Goal: Check status

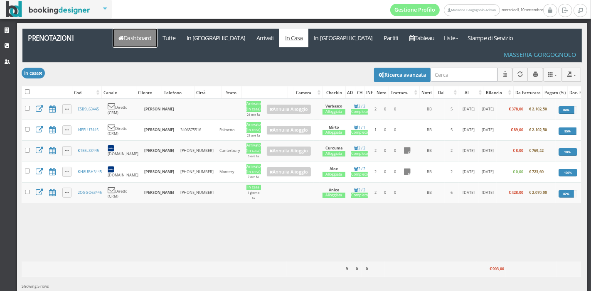
click at [119, 46] on link "Dashboard" at bounding box center [135, 38] width 44 height 19
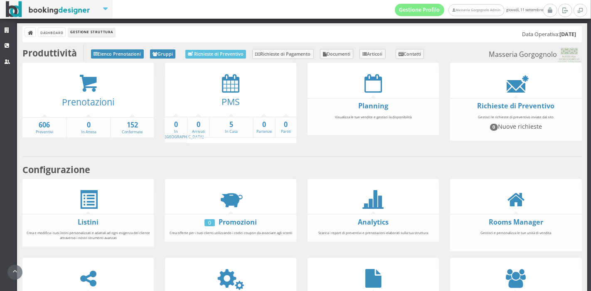
scroll to position [154, 0]
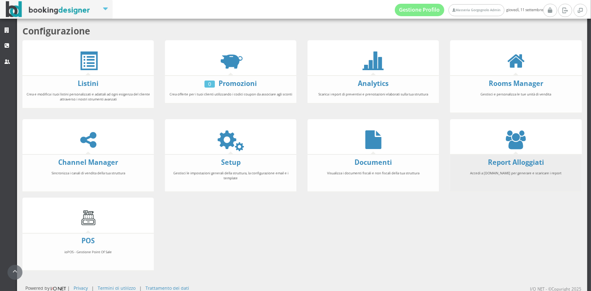
click at [531, 168] on div "Accedi a [DOMAIN_NAME] per generare e scaricare i report" at bounding box center [515, 178] width 131 height 22
click at [529, 163] on link "Report Alloggiati" at bounding box center [516, 162] width 56 height 9
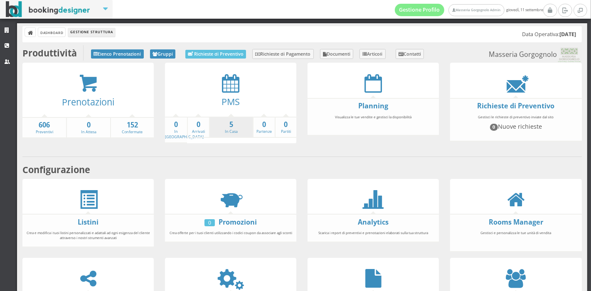
click at [234, 118] on li "5 In Casa" at bounding box center [231, 128] width 44 height 22
click at [230, 121] on strong "5" at bounding box center [231, 125] width 43 height 10
